Goal: Use online tool/utility: Use online tool/utility

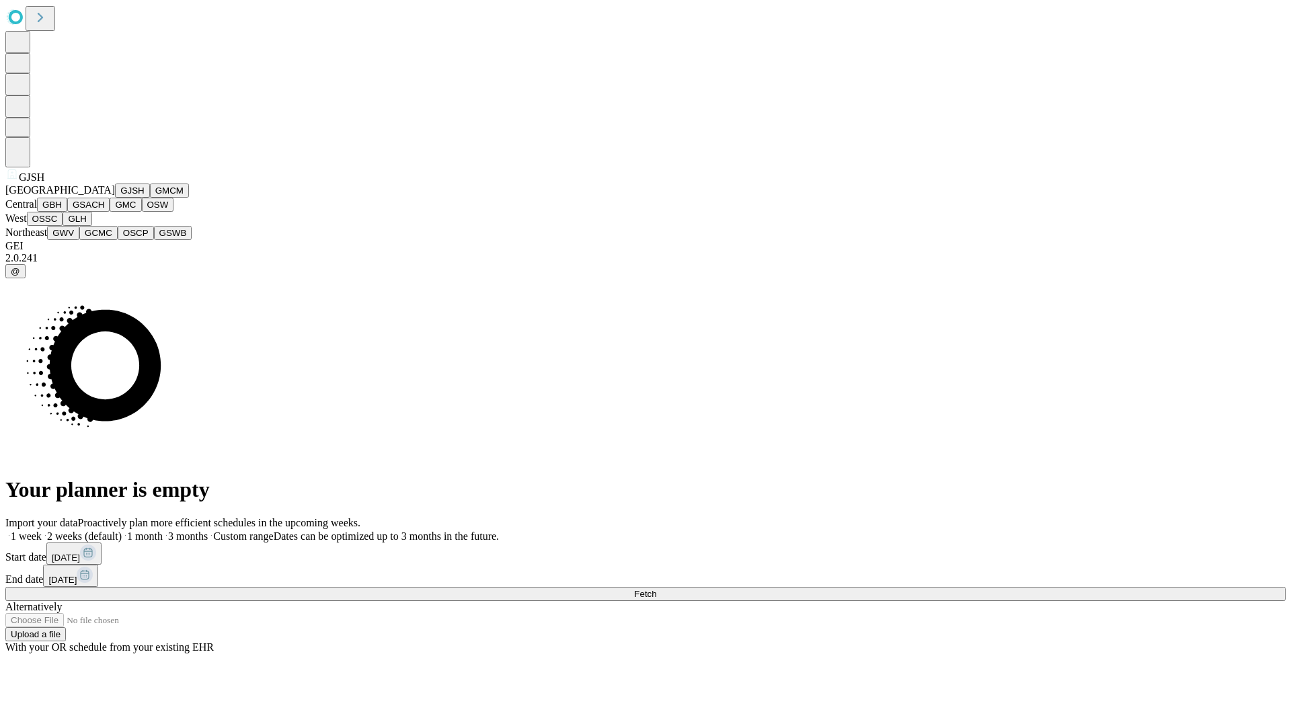
click at [115, 198] on button "GJSH" at bounding box center [132, 191] width 35 height 14
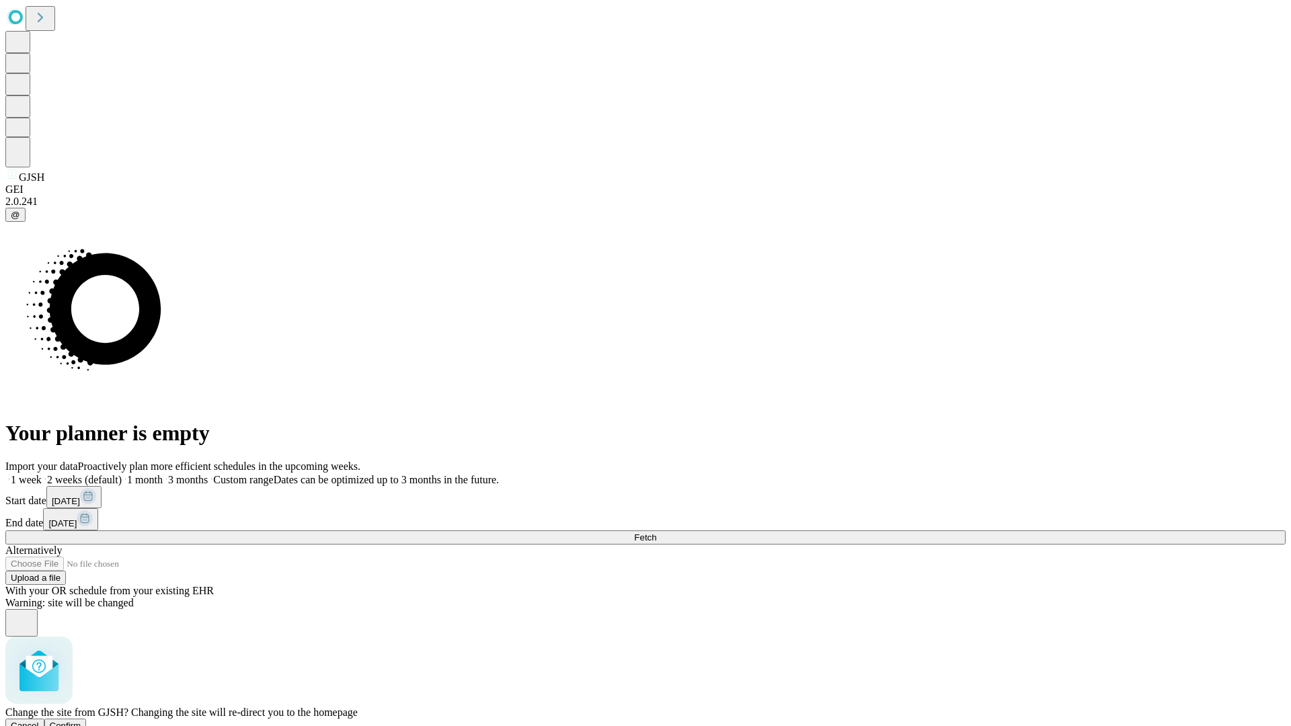
click at [81, 721] on span "Confirm" at bounding box center [66, 726] width 32 height 10
click at [122, 474] on label "2 weeks (default)" at bounding box center [82, 479] width 80 height 11
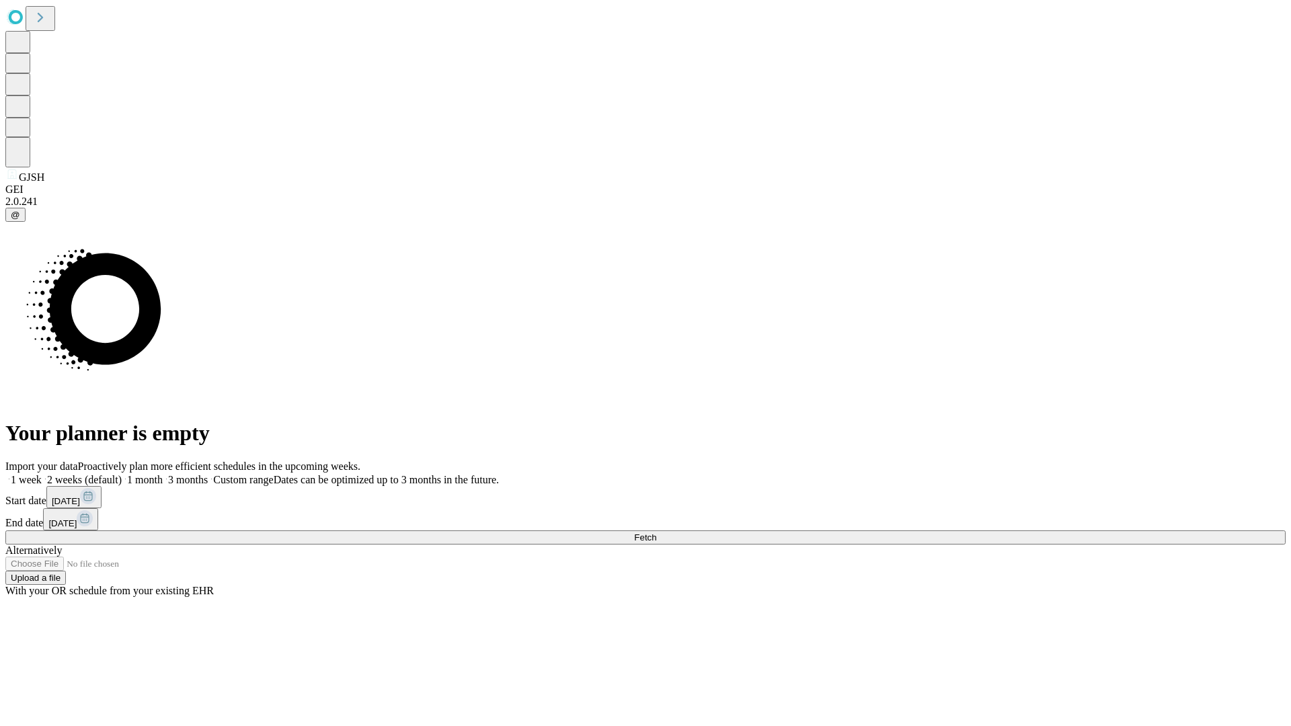
click at [656, 532] on span "Fetch" at bounding box center [645, 537] width 22 height 10
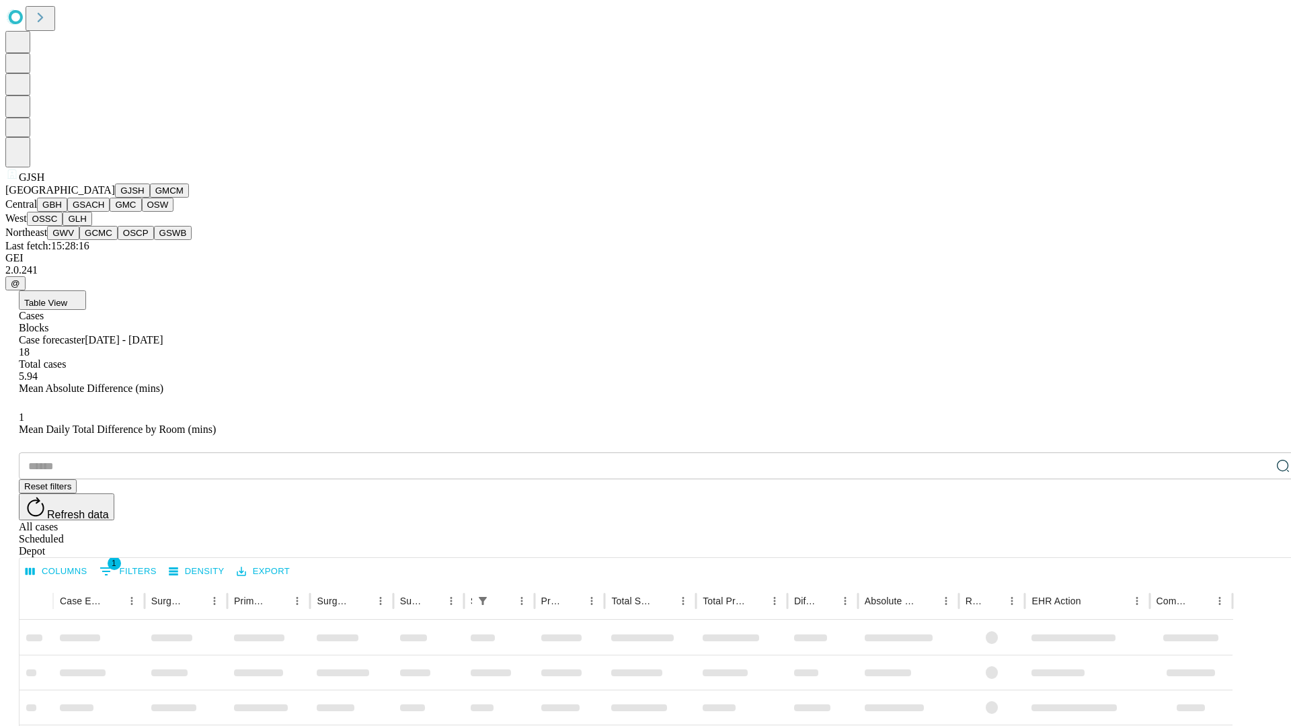
click at [150, 198] on button "GMCM" at bounding box center [169, 191] width 39 height 14
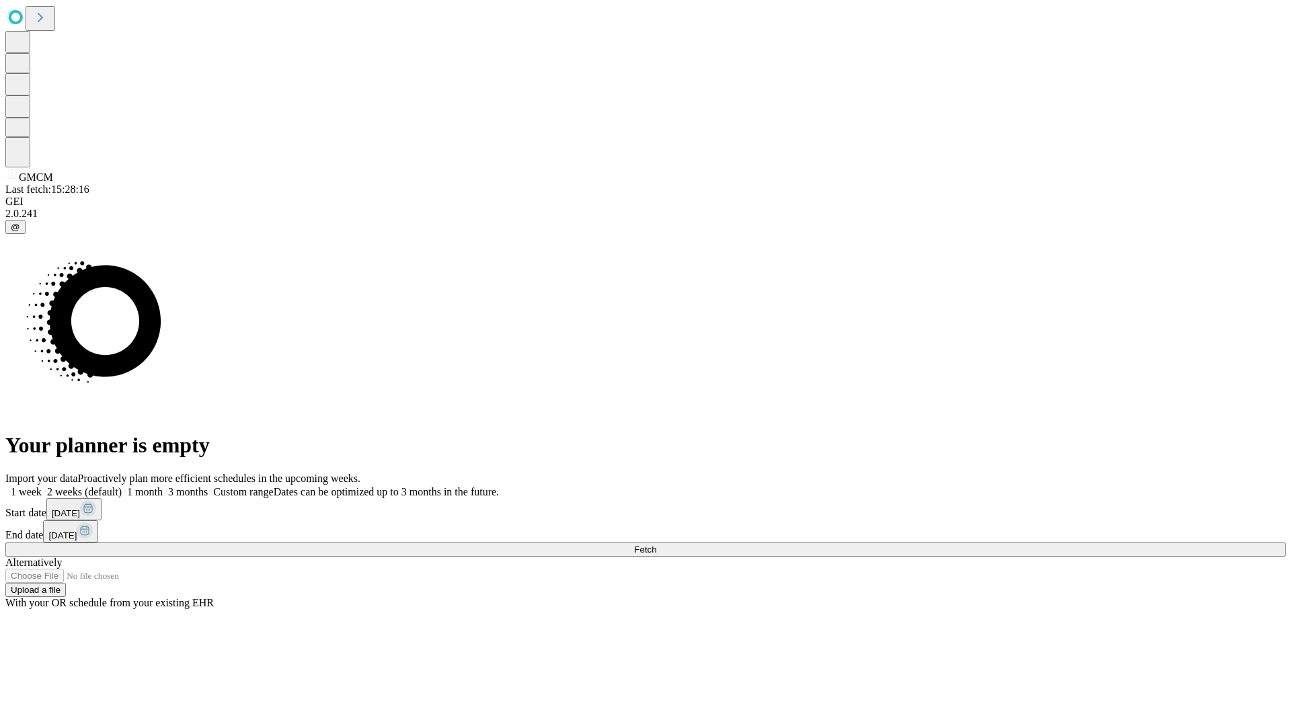
click at [122, 486] on label "2 weeks (default)" at bounding box center [82, 491] width 80 height 11
click at [656, 545] on span "Fetch" at bounding box center [645, 550] width 22 height 10
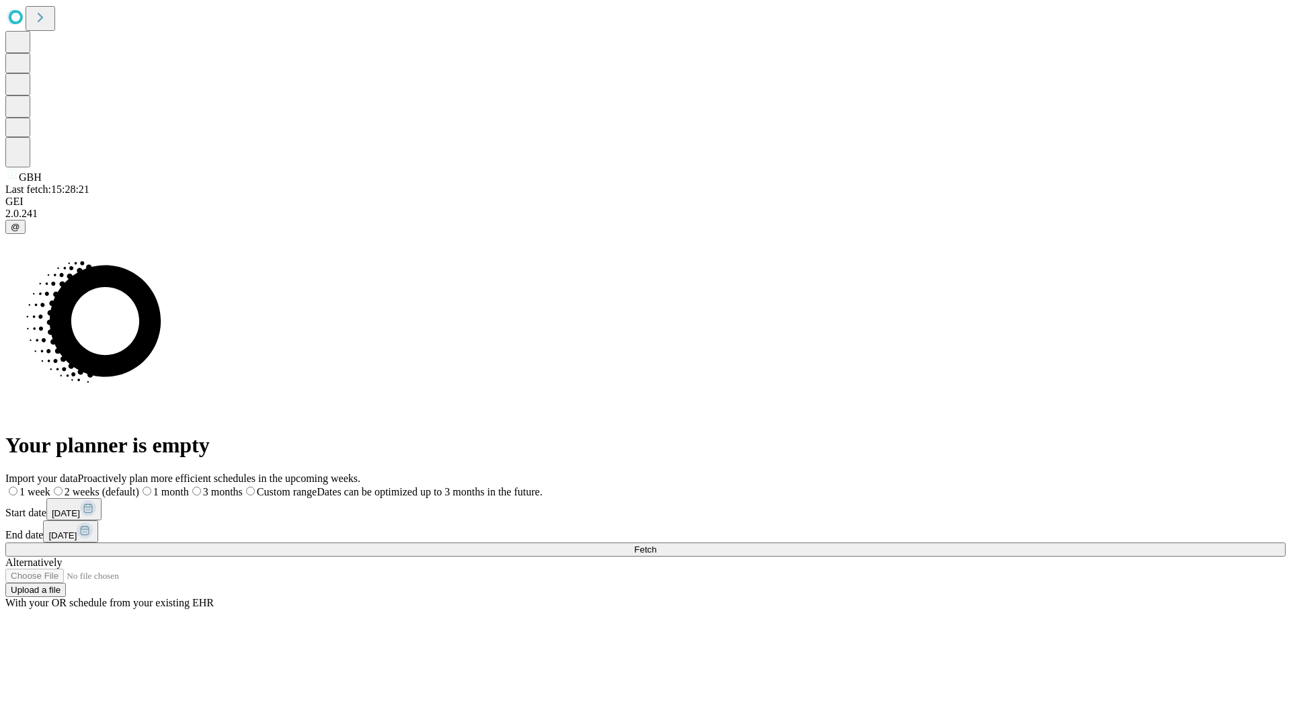
click at [139, 486] on label "2 weeks (default)" at bounding box center [94, 491] width 89 height 11
click at [656, 545] on span "Fetch" at bounding box center [645, 550] width 22 height 10
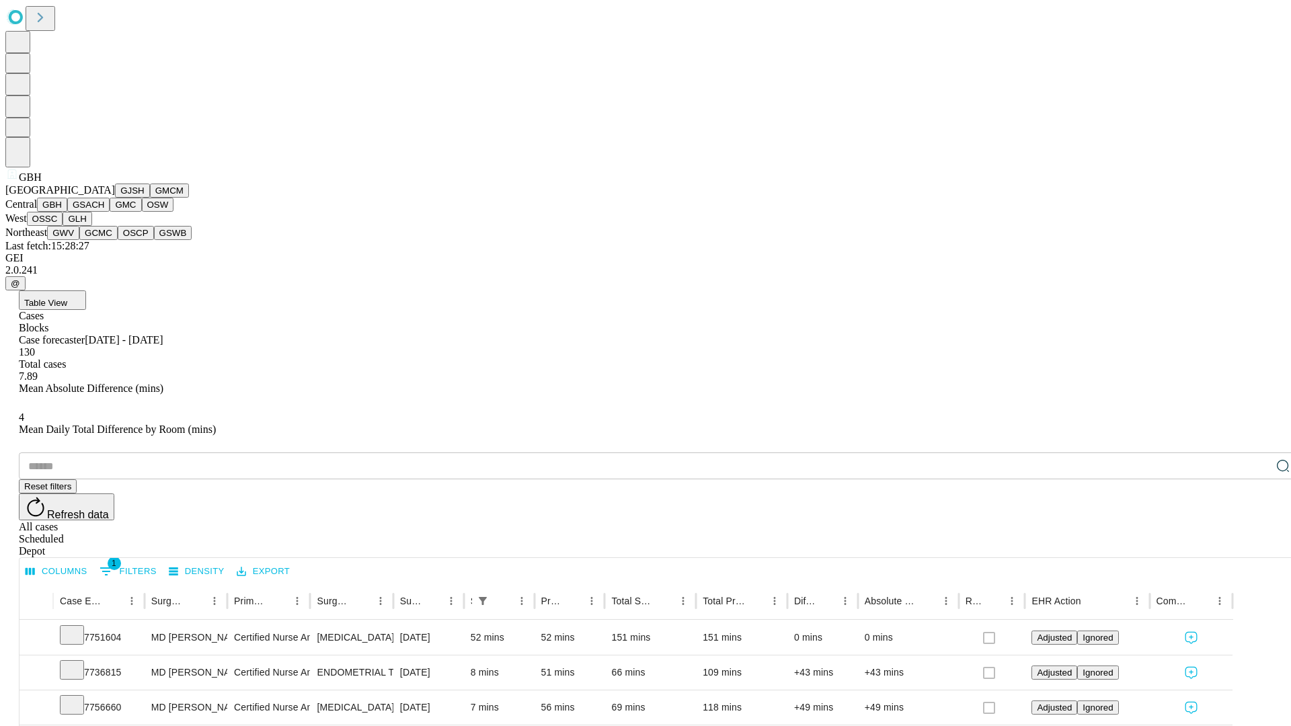
click at [104, 212] on button "GSACH" at bounding box center [88, 205] width 42 height 14
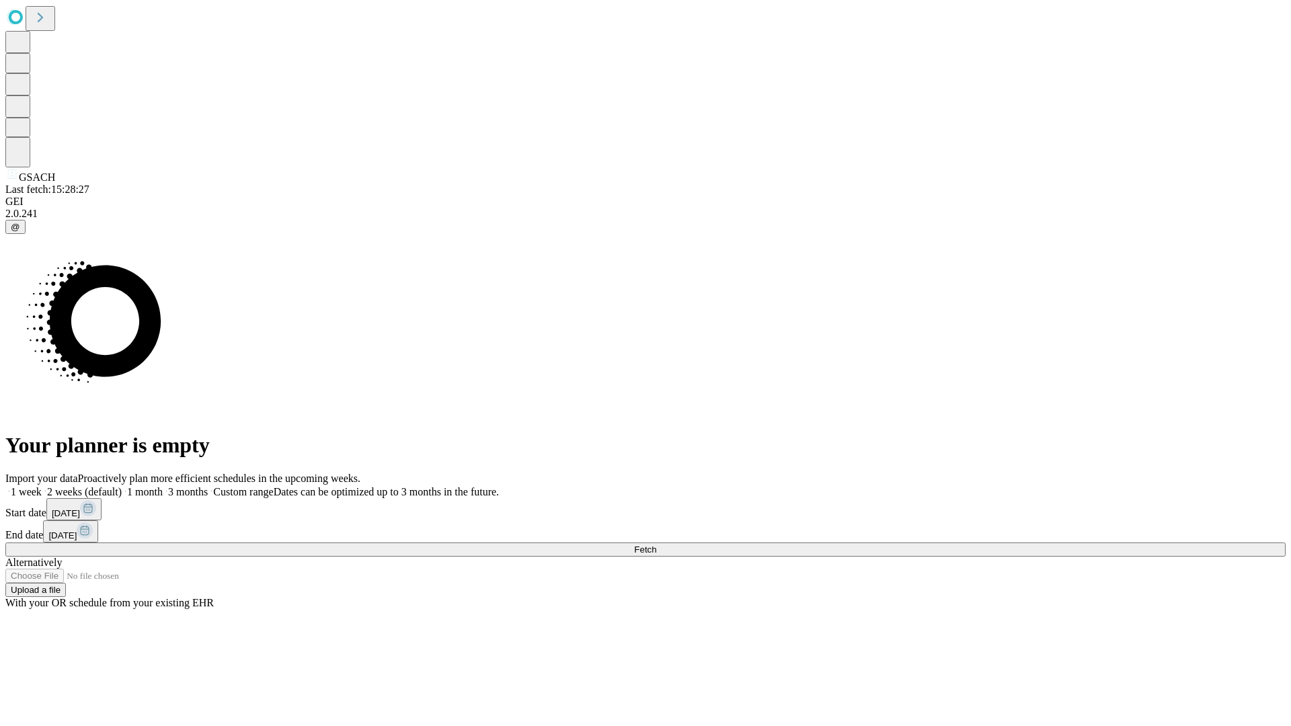
click at [122, 486] on label "2 weeks (default)" at bounding box center [82, 491] width 80 height 11
click at [656, 545] on span "Fetch" at bounding box center [645, 550] width 22 height 10
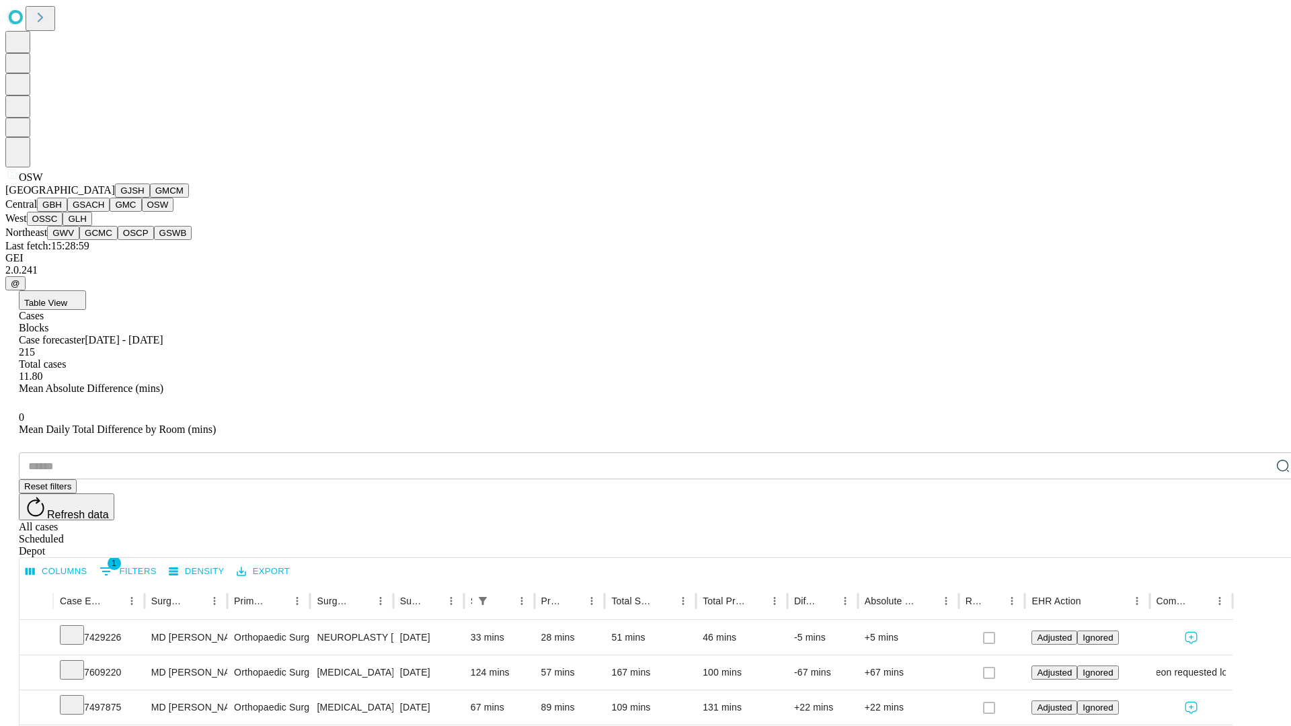
click at [63, 226] on button "OSSC" at bounding box center [45, 219] width 36 height 14
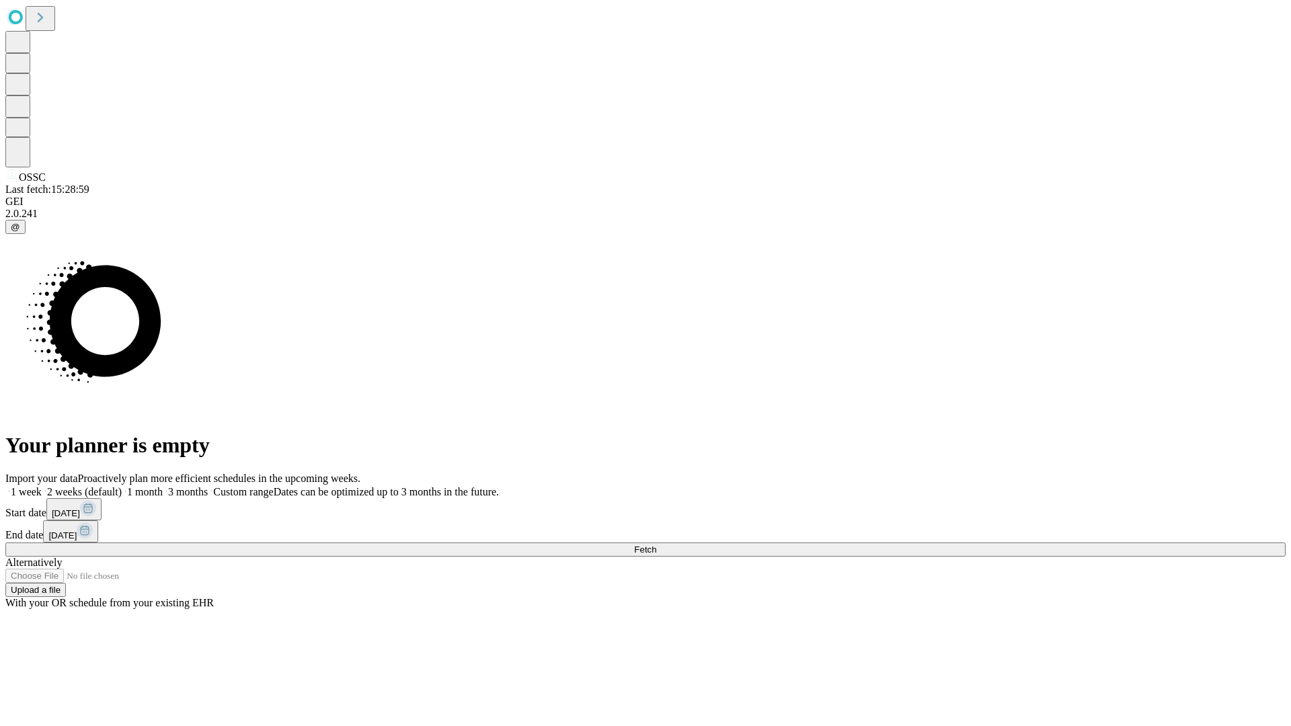
click at [122, 486] on label "2 weeks (default)" at bounding box center [82, 491] width 80 height 11
click at [656, 545] on span "Fetch" at bounding box center [645, 550] width 22 height 10
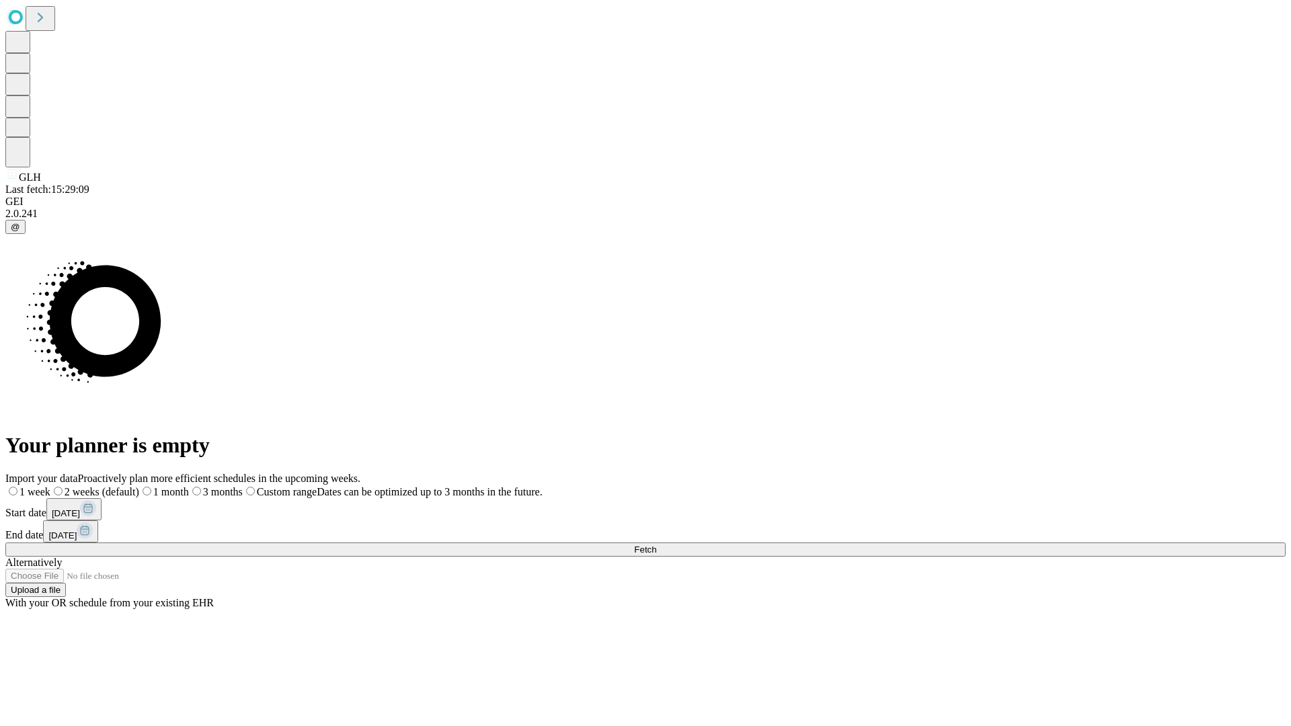
click at [139, 486] on label "2 weeks (default)" at bounding box center [94, 491] width 89 height 11
click at [656, 545] on span "Fetch" at bounding box center [645, 550] width 22 height 10
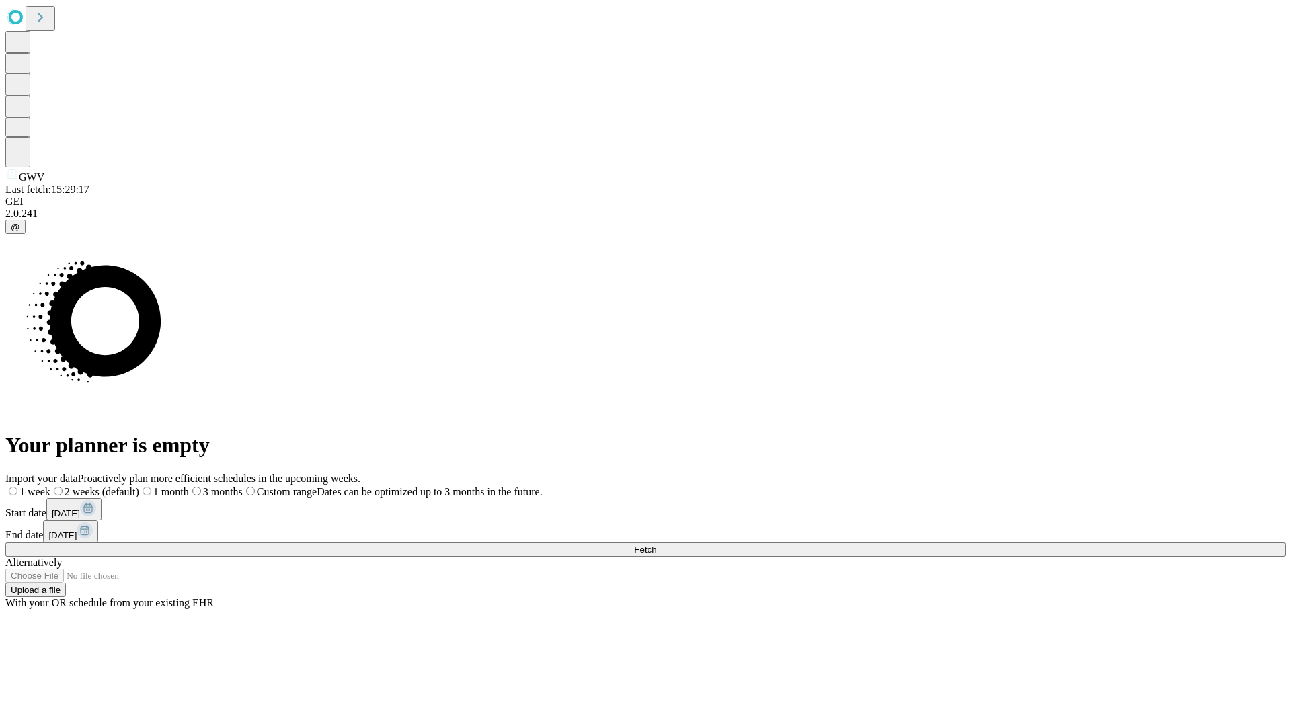
click at [139, 486] on label "2 weeks (default)" at bounding box center [94, 491] width 89 height 11
click at [656, 545] on span "Fetch" at bounding box center [645, 550] width 22 height 10
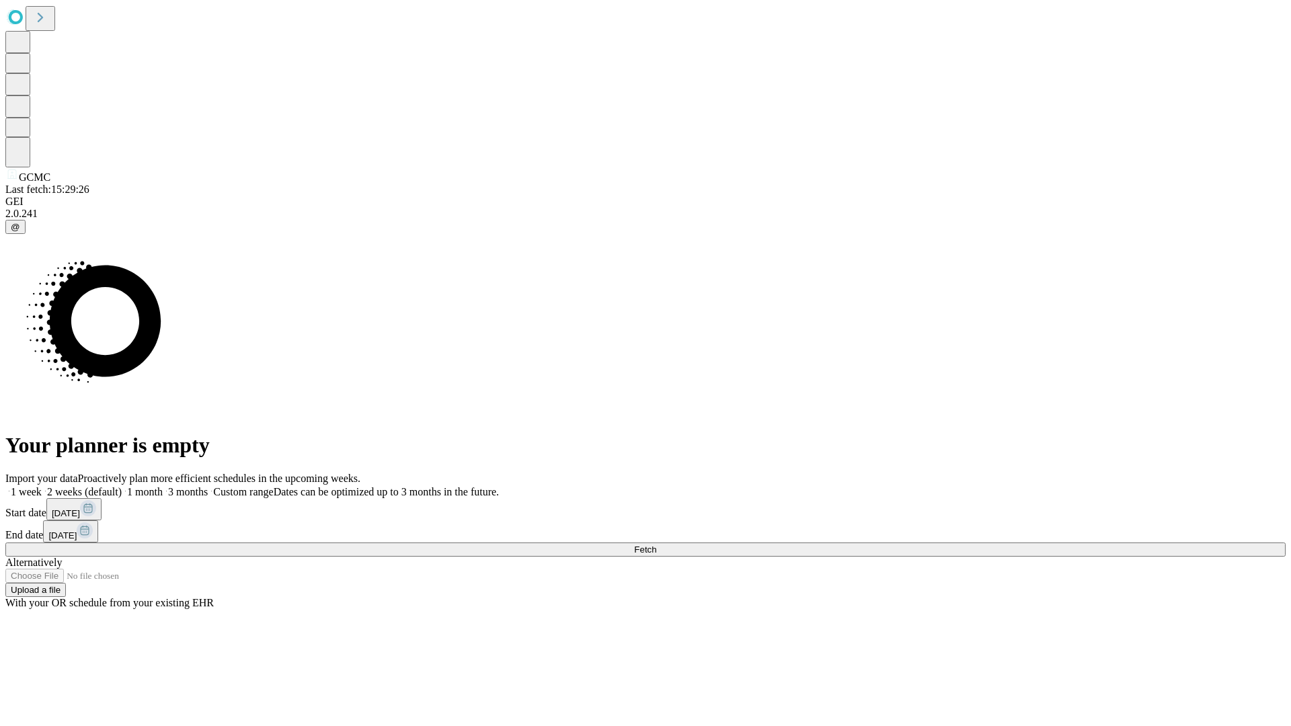
click at [122, 486] on label "2 weeks (default)" at bounding box center [82, 491] width 80 height 11
click at [656, 545] on span "Fetch" at bounding box center [645, 550] width 22 height 10
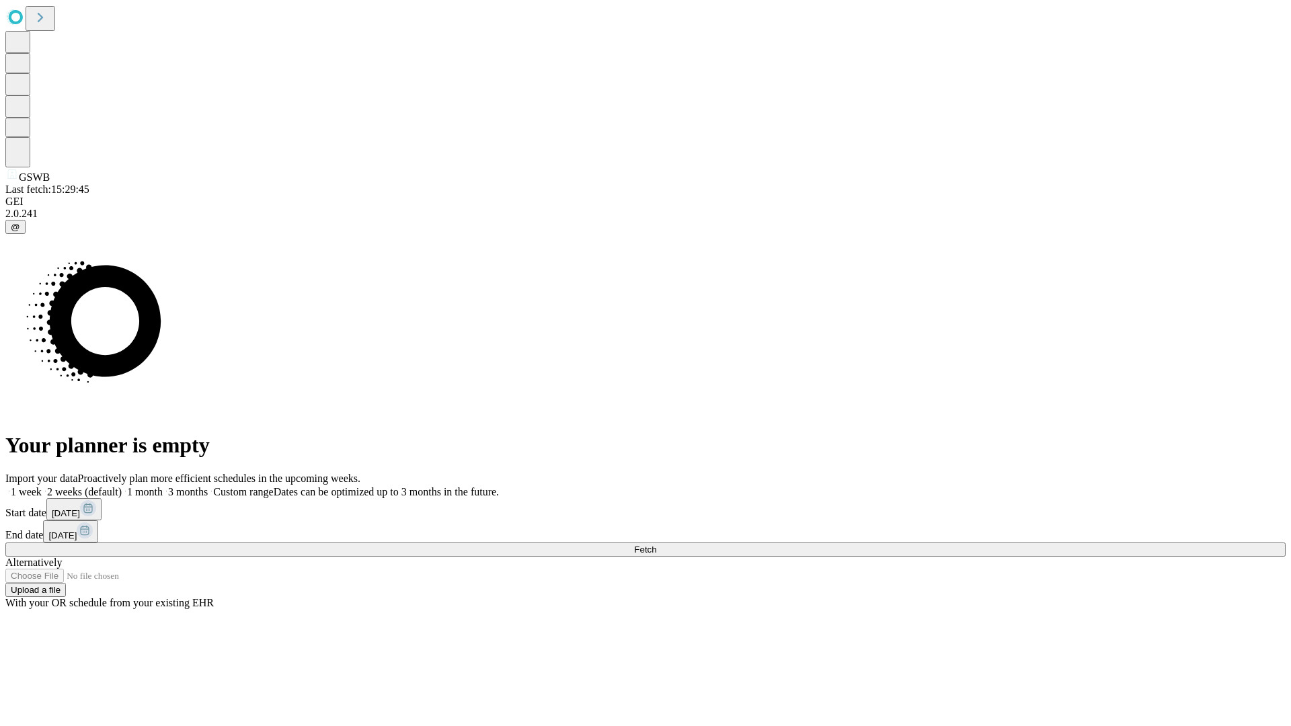
click at [122, 486] on label "2 weeks (default)" at bounding box center [82, 491] width 80 height 11
click at [656, 545] on span "Fetch" at bounding box center [645, 550] width 22 height 10
